Goal: Information Seeking & Learning: Find specific page/section

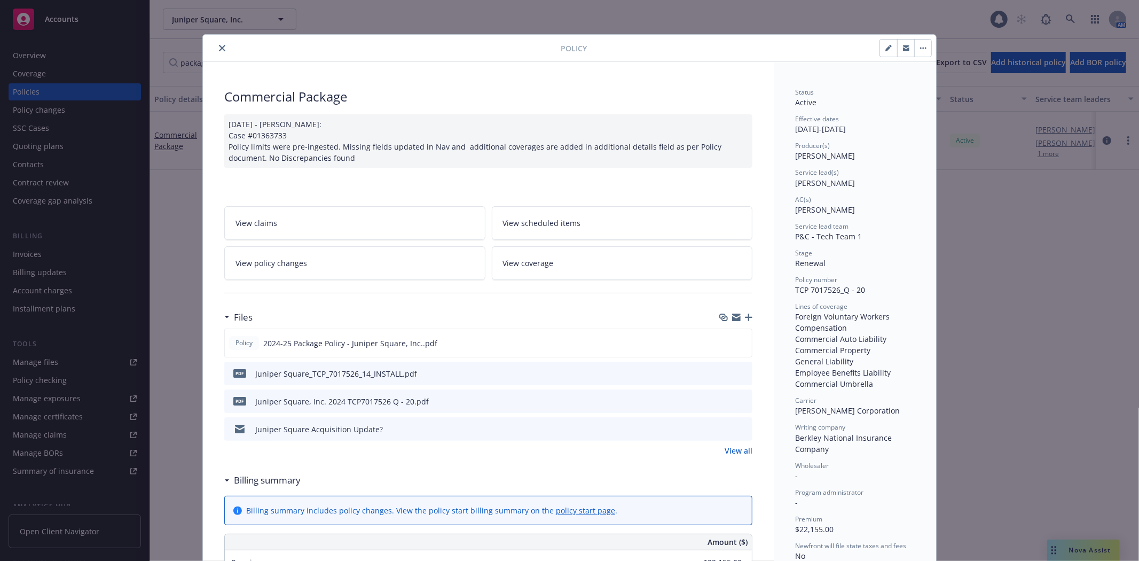
click at [221, 50] on button "close" at bounding box center [222, 48] width 13 height 13
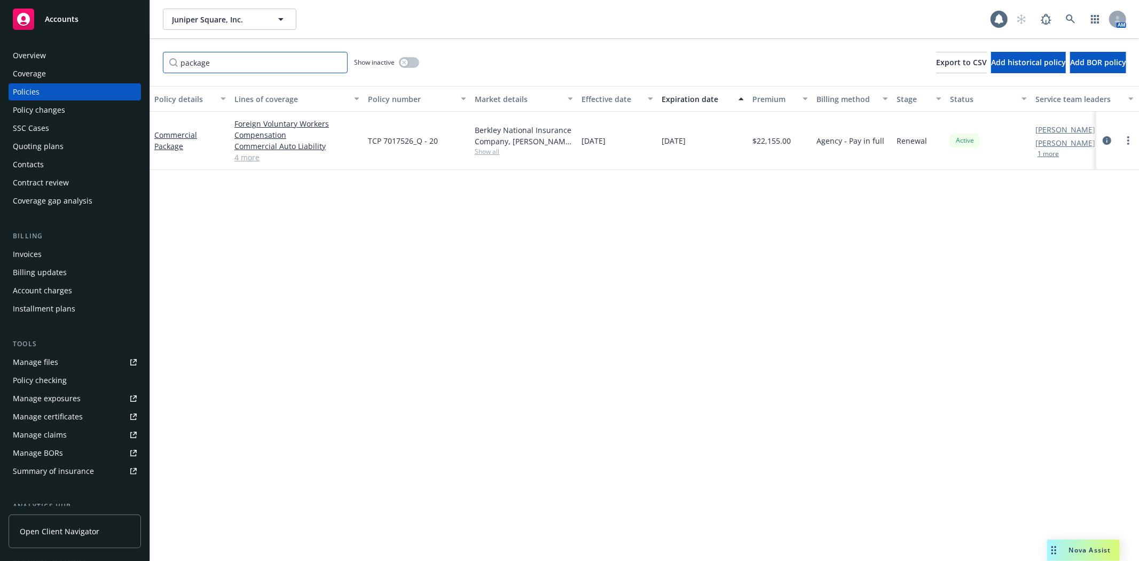
click at [338, 61] on input "package" at bounding box center [255, 62] width 185 height 21
type input "patent"
click at [177, 147] on link "Intellectual Property Infringement Liability - US - $1M $35K retention" at bounding box center [185, 146] width 62 height 55
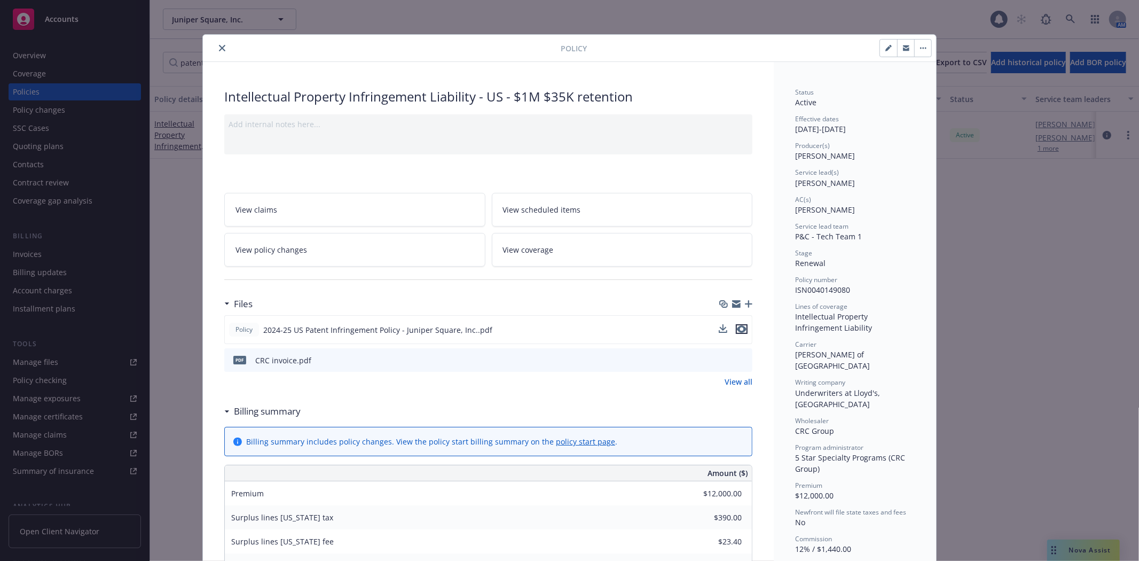
click at [738, 328] on icon "preview file" at bounding box center [742, 328] width 10 height 7
drag, startPoint x: 224, startPoint y: 98, endPoint x: 470, endPoint y: 97, distance: 246.1
click at [470, 97] on div "Intellectual Property Infringement Liability - US - $1M $35K retention" at bounding box center [488, 97] width 528 height 18
copy div "ntellectual Property Infringement Liability"
drag, startPoint x: 791, startPoint y: 127, endPoint x: 891, endPoint y: 127, distance: 99.3
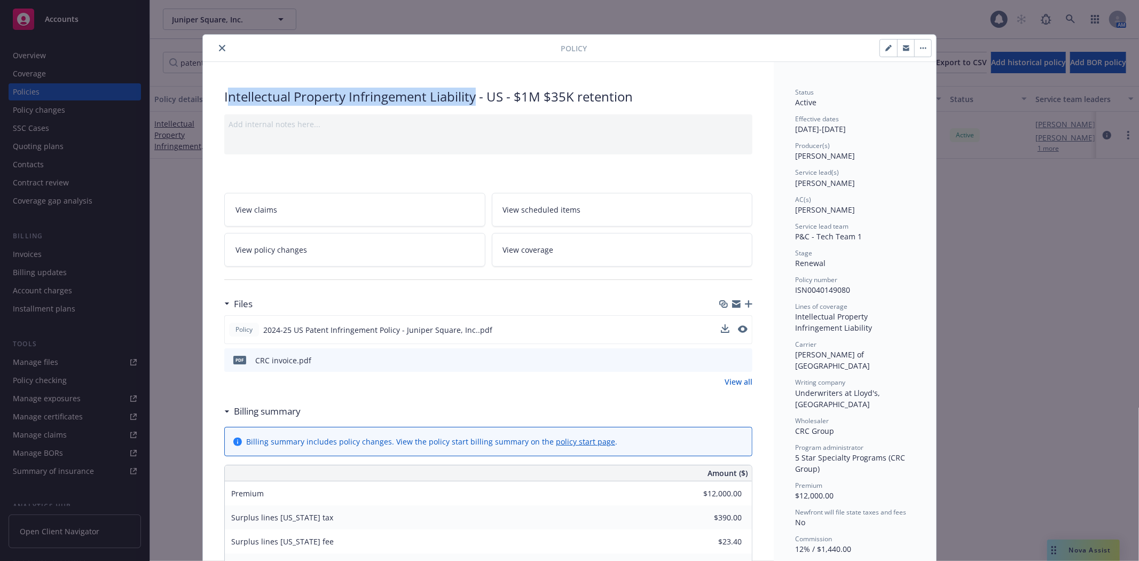
click at [891, 127] on div "Effective dates [DATE] - [DATE]" at bounding box center [855, 124] width 120 height 20
copy div "[DATE] - [DATE]"
click at [219, 46] on icon "close" at bounding box center [222, 48] width 6 height 6
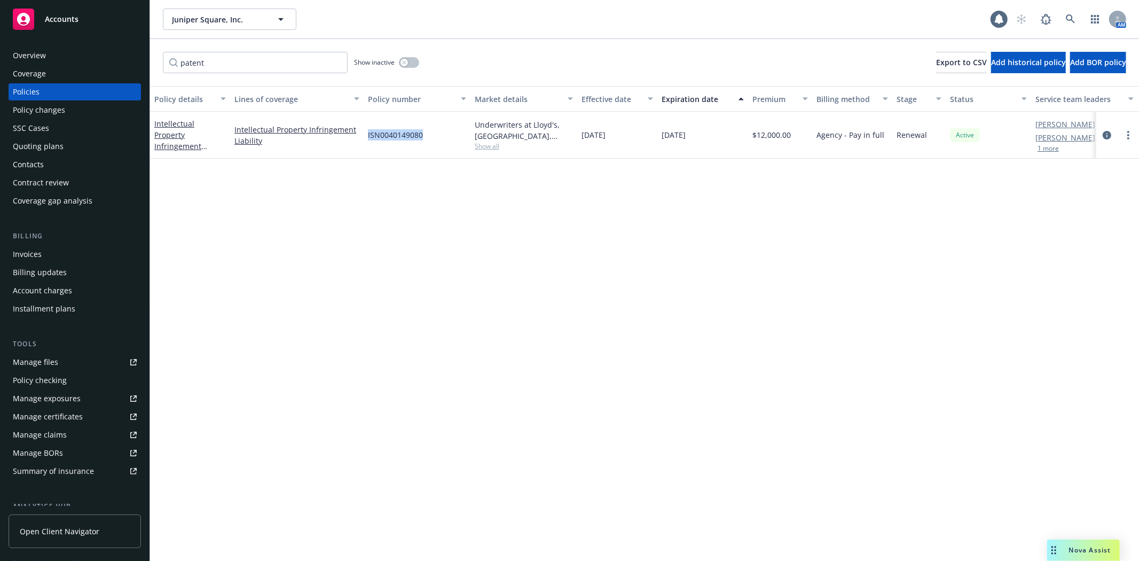
drag, startPoint x: 366, startPoint y: 136, endPoint x: 424, endPoint y: 133, distance: 57.7
click at [424, 133] on div "ISN0040149080" at bounding box center [417, 135] width 107 height 47
copy span "ISN0040149080"
